Goal: Transaction & Acquisition: Purchase product/service

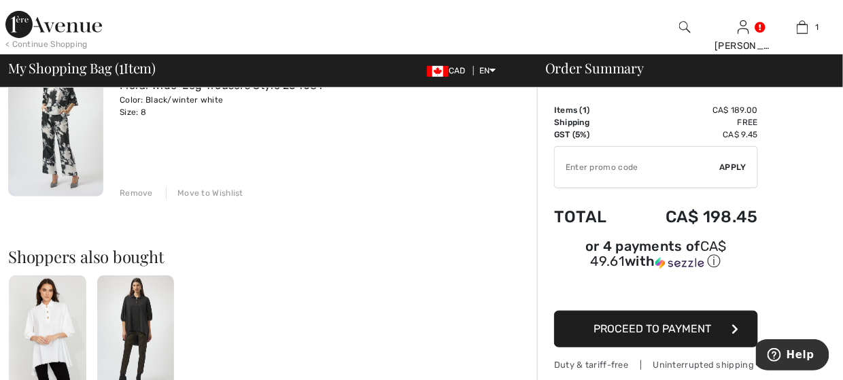
scroll to position [68, 0]
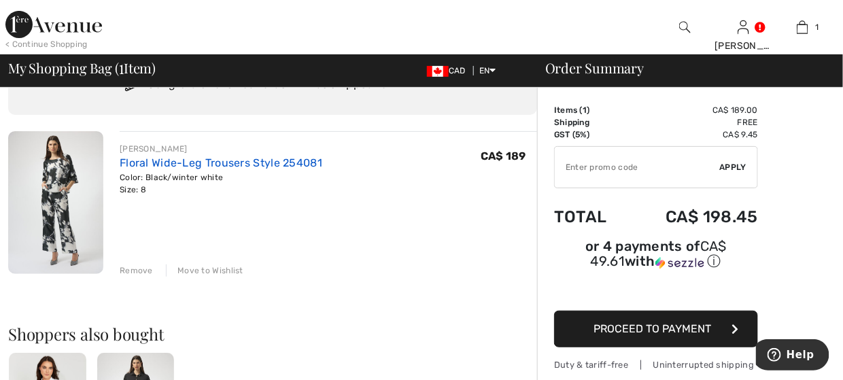
click at [169, 158] on link "Floral Wide-Leg Trousers Style 254081" at bounding box center [221, 162] width 203 height 13
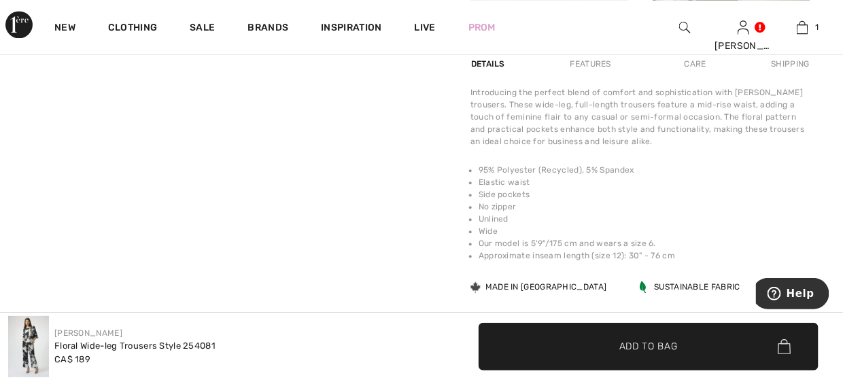
scroll to position [884, 0]
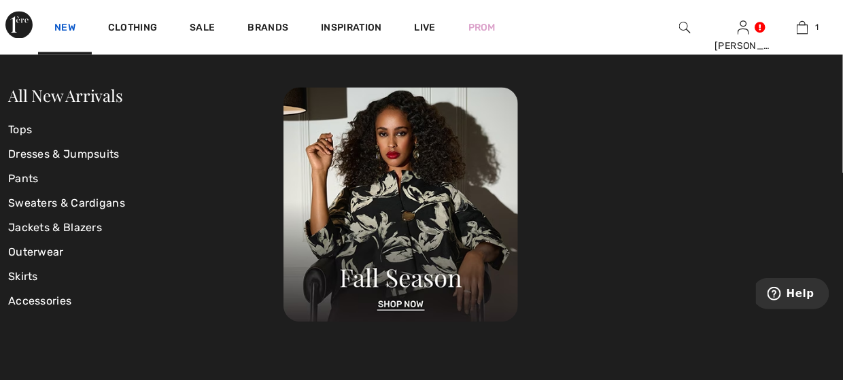
click at [58, 27] on link "New" at bounding box center [64, 29] width 21 height 14
click at [71, 98] on link "All New Arrivals" at bounding box center [65, 95] width 114 height 22
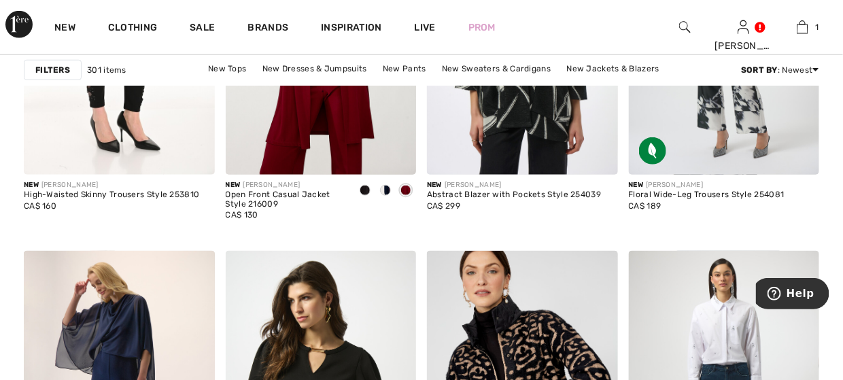
scroll to position [1768, 0]
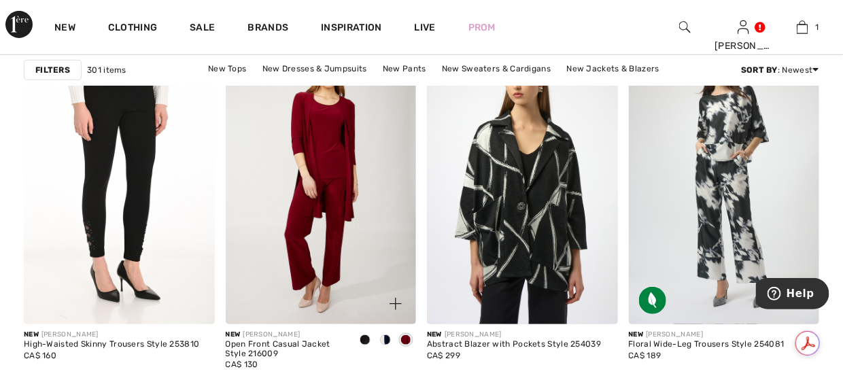
click at [320, 230] on img at bounding box center [321, 181] width 191 height 286
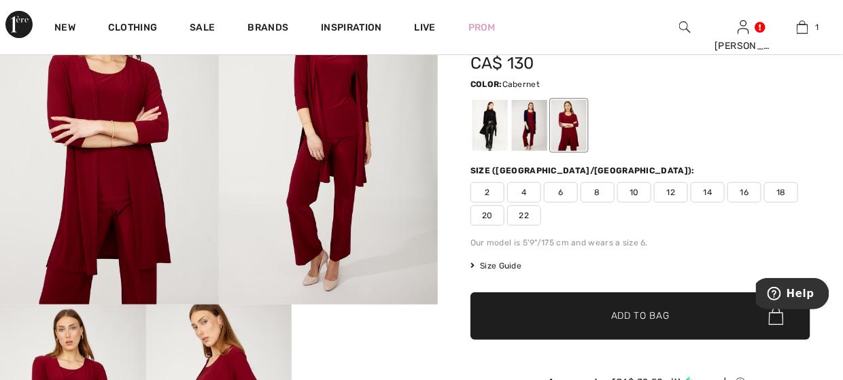
scroll to position [68, 0]
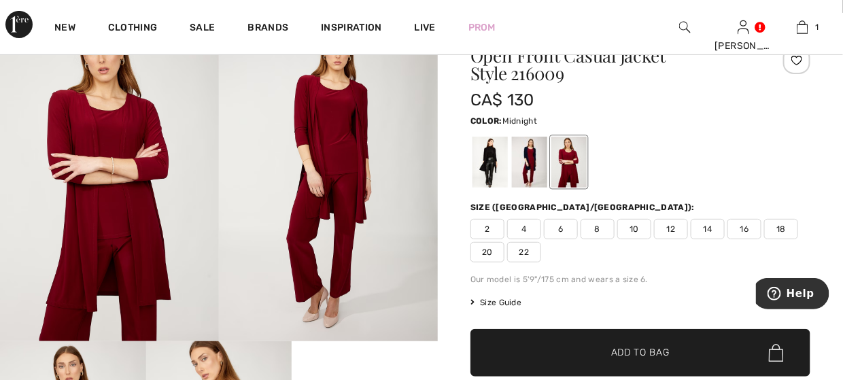
click at [523, 162] on div at bounding box center [529, 162] width 35 height 51
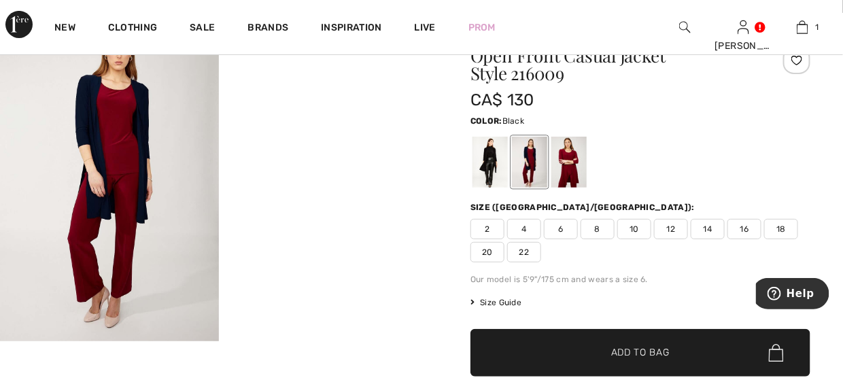
click at [489, 163] on div at bounding box center [489, 162] width 35 height 51
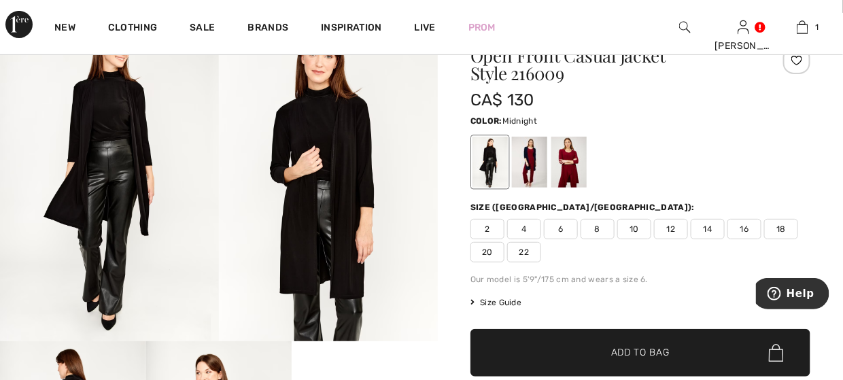
click at [528, 164] on div at bounding box center [529, 162] width 35 height 51
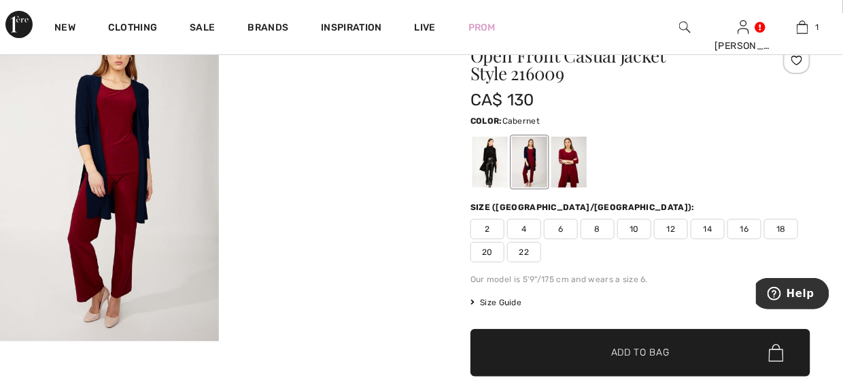
click at [563, 167] on div at bounding box center [568, 162] width 35 height 51
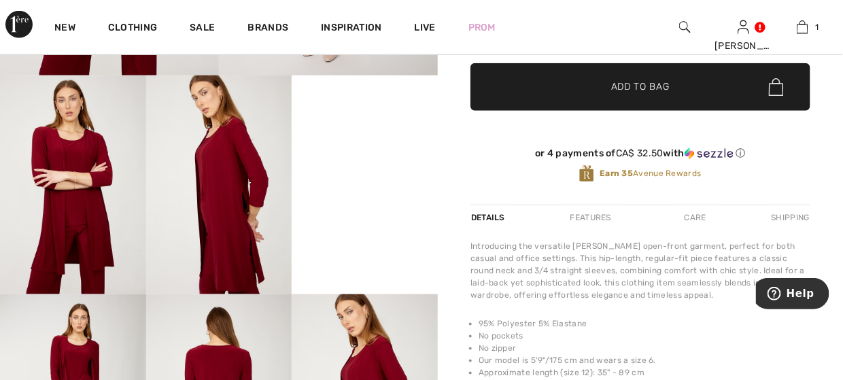
scroll to position [408, 0]
